Goal: Browse casually: Explore the website without a specific task or goal

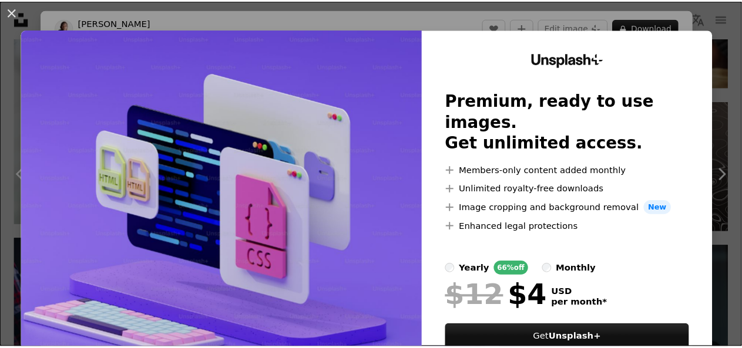
scroll to position [44, 0]
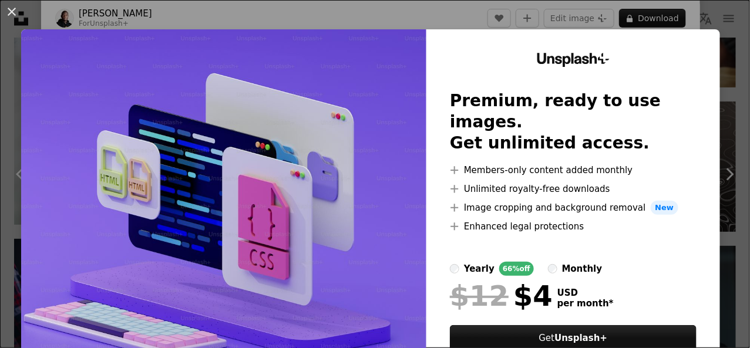
click at [487, 15] on div "An X shape Unsplash+ Premium, ready to use images. Get unlimited access. A plus…" at bounding box center [375, 174] width 750 height 348
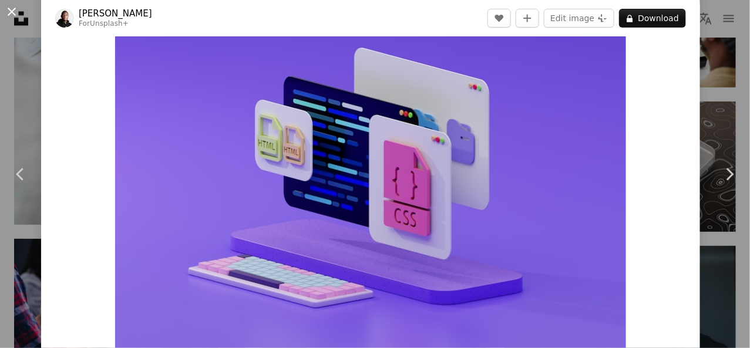
click at [9, 12] on button "An X shape" at bounding box center [12, 12] width 14 height 14
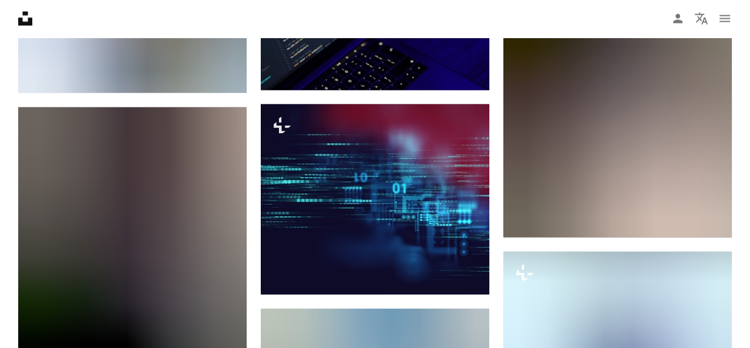
scroll to position [11441, 0]
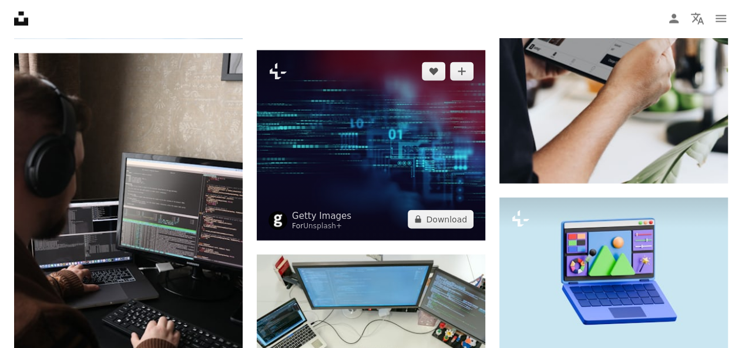
click at [331, 139] on img at bounding box center [371, 145] width 228 height 190
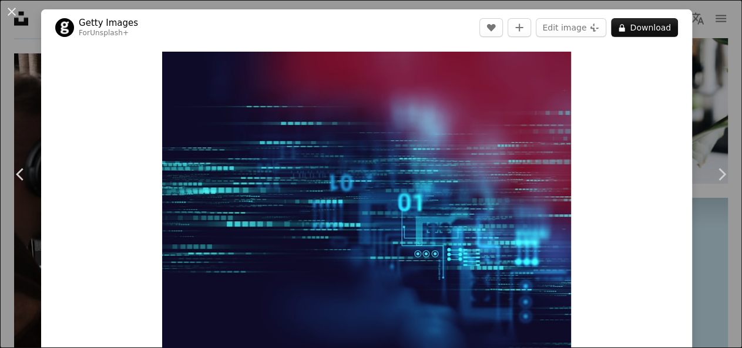
click at [331, 139] on img "Zoom in on this image" at bounding box center [366, 222] width 409 height 341
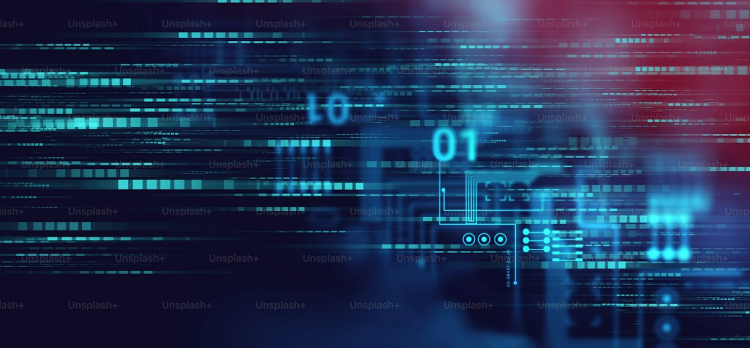
scroll to position [262, 0]
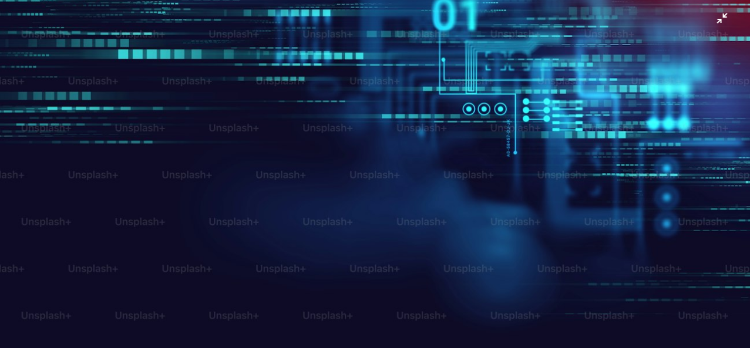
click at [719, 15] on img "Zoom out on this image" at bounding box center [374, 51] width 751 height 626
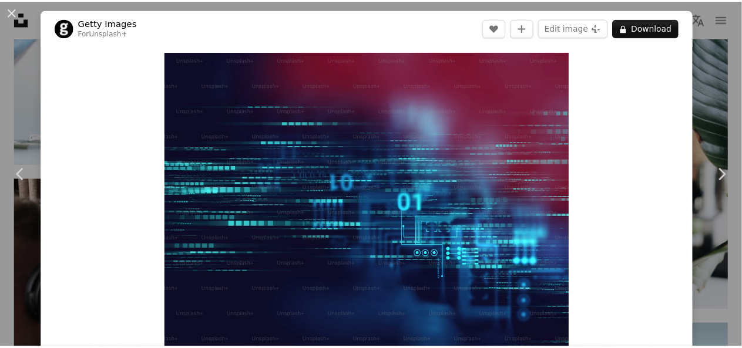
scroll to position [43, 0]
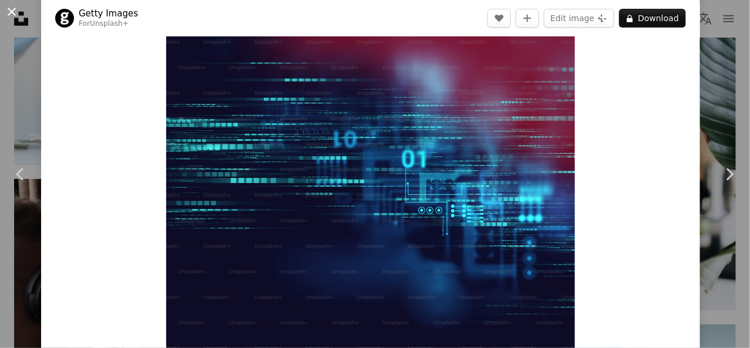
click at [9, 15] on button "An X shape" at bounding box center [12, 12] width 14 height 14
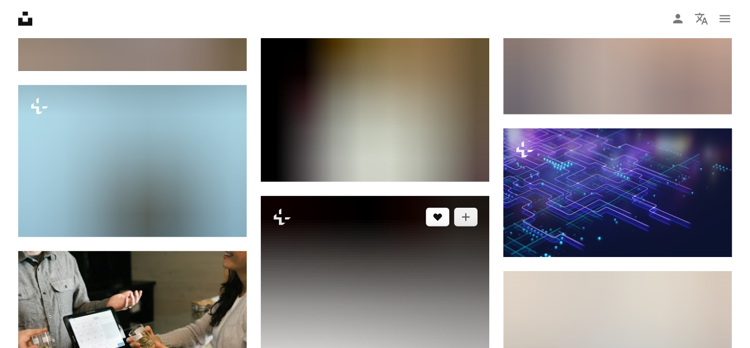
scroll to position [21763, 0]
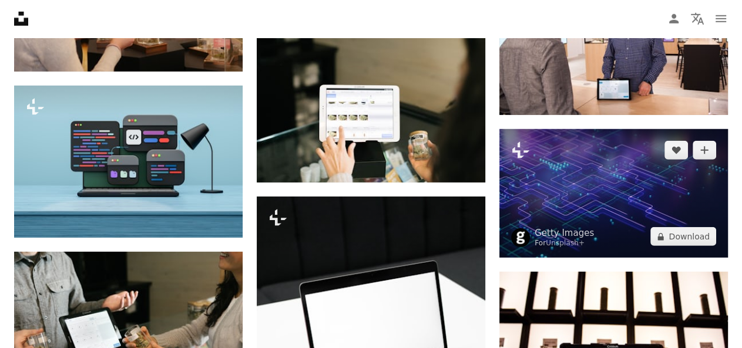
click at [585, 191] on img at bounding box center [613, 193] width 228 height 129
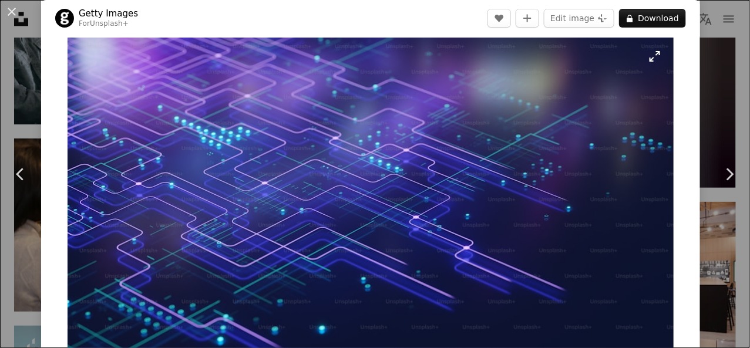
scroll to position [14, 0]
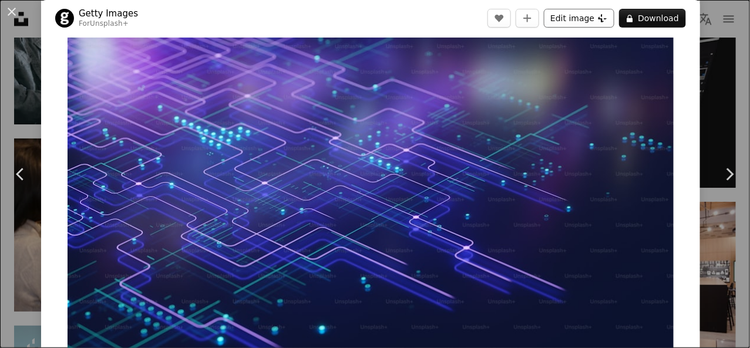
click at [574, 18] on button "Edit image Plus sign for Unsplash+" at bounding box center [579, 18] width 70 height 19
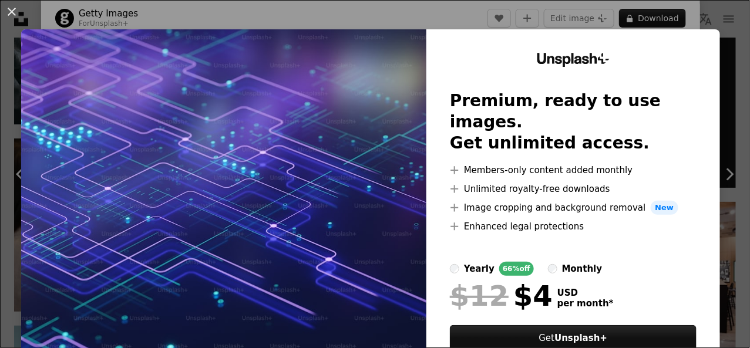
click at [696, 9] on div "An X shape Unsplash+ Premium, ready to use images. Get unlimited access. A plus…" at bounding box center [375, 174] width 750 height 348
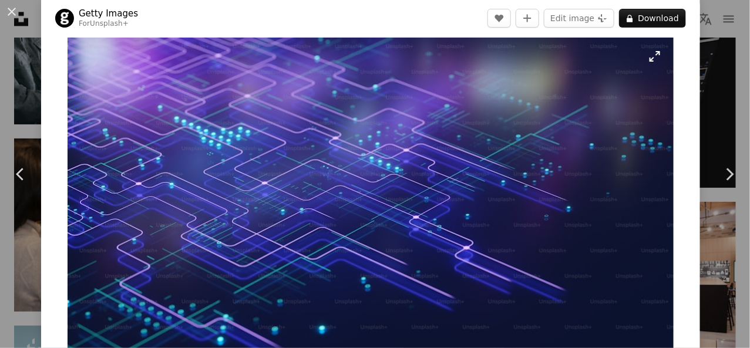
click at [421, 143] on img "Zoom in on this image" at bounding box center [371, 208] width 606 height 341
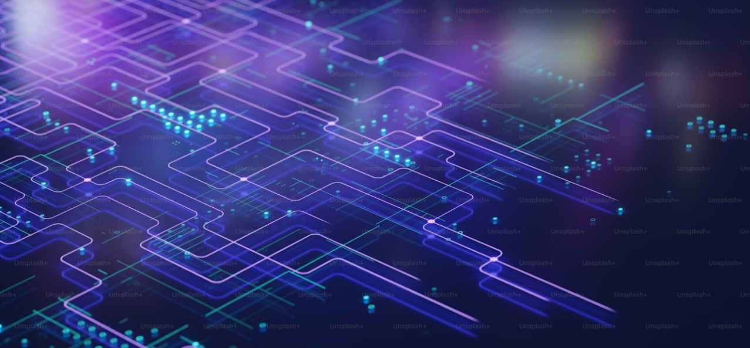
scroll to position [32, 0]
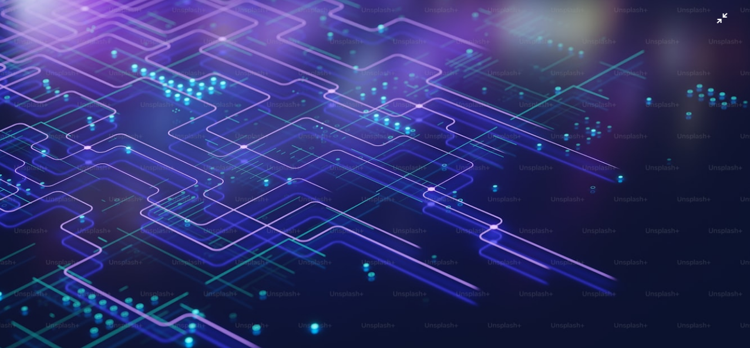
click at [715, 18] on img "Zoom out on this image" at bounding box center [374, 178] width 751 height 422
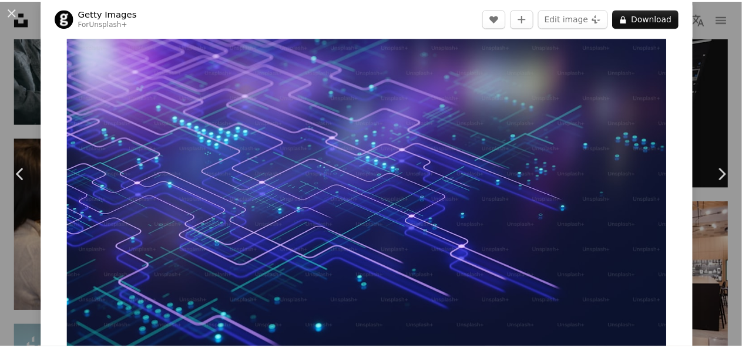
scroll to position [44, 0]
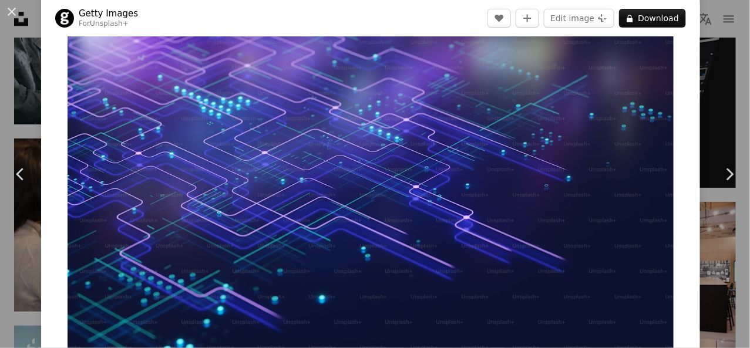
click at [712, 44] on div "An X shape Chevron left Chevron right Getty Images For Unsplash+ A heart A plus…" at bounding box center [375, 174] width 750 height 348
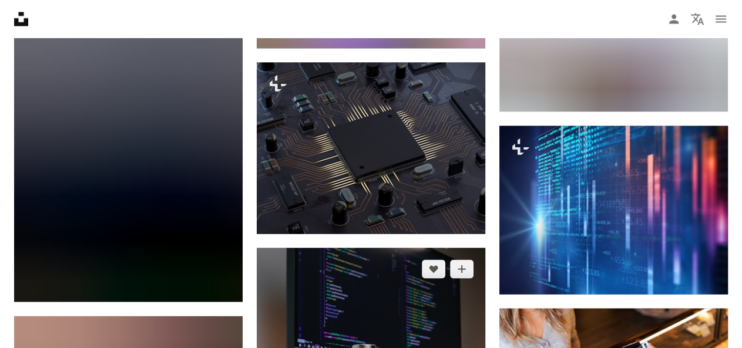
scroll to position [24068, 0]
